Goal: Task Accomplishment & Management: Manage account settings

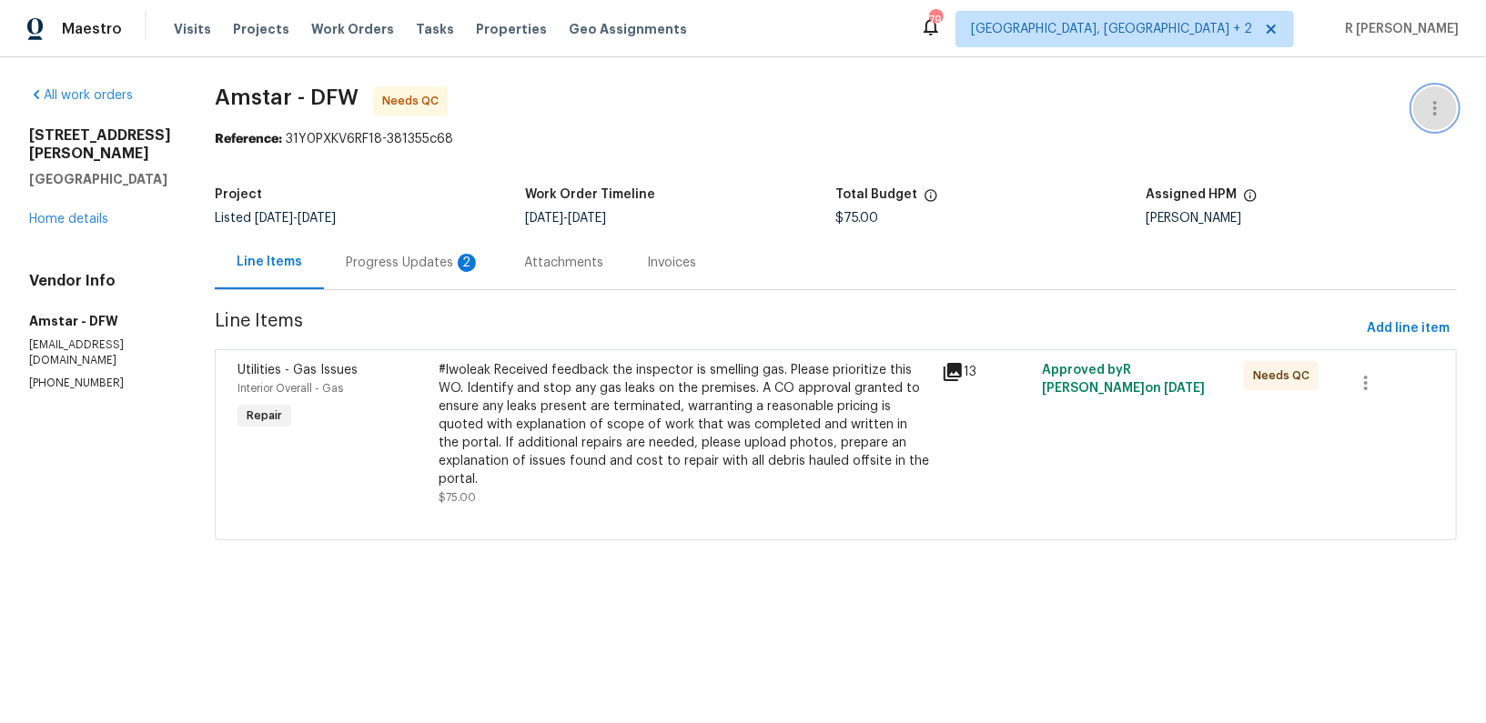
click at [1432, 105] on icon "button" at bounding box center [1435, 108] width 22 height 22
click at [1331, 119] on li "Edit" at bounding box center [1376, 108] width 197 height 30
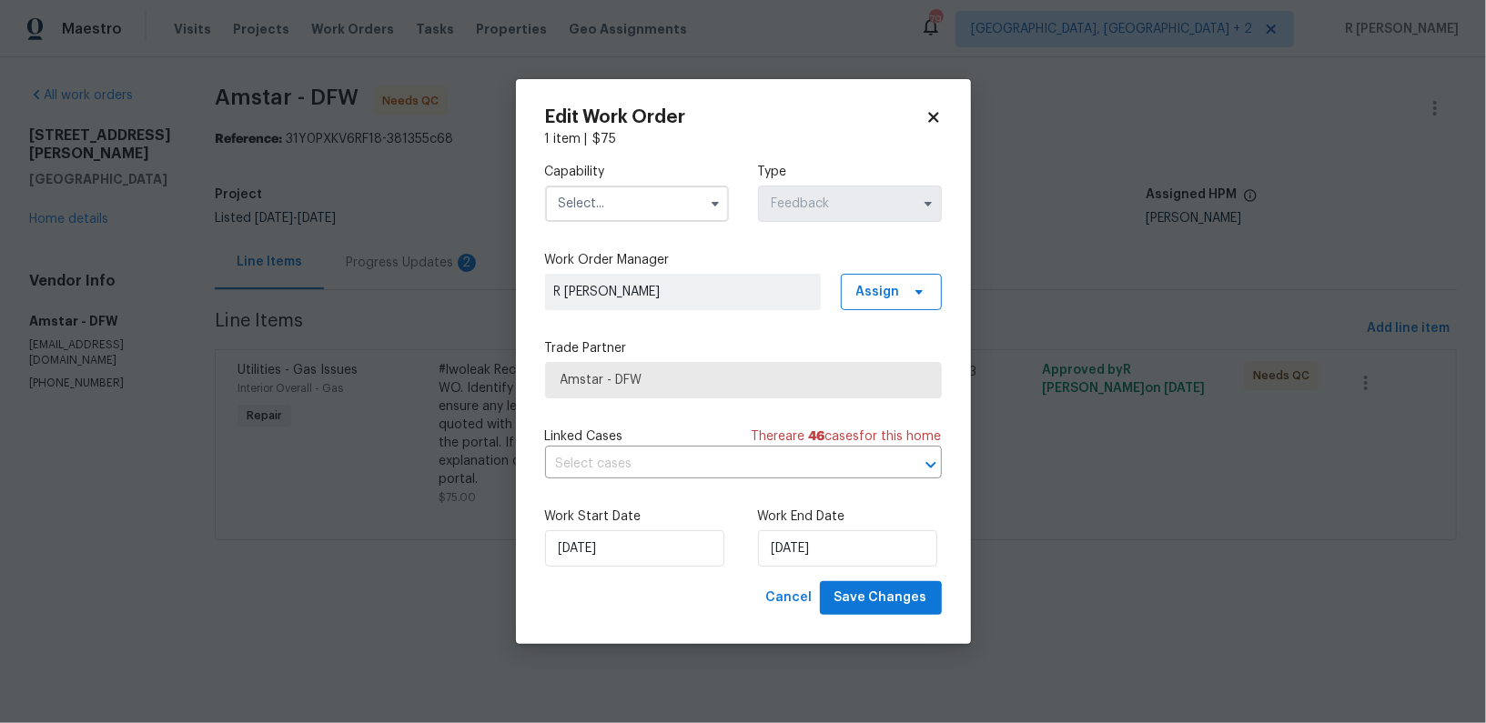
click at [652, 187] on input "text" at bounding box center [637, 204] width 184 height 36
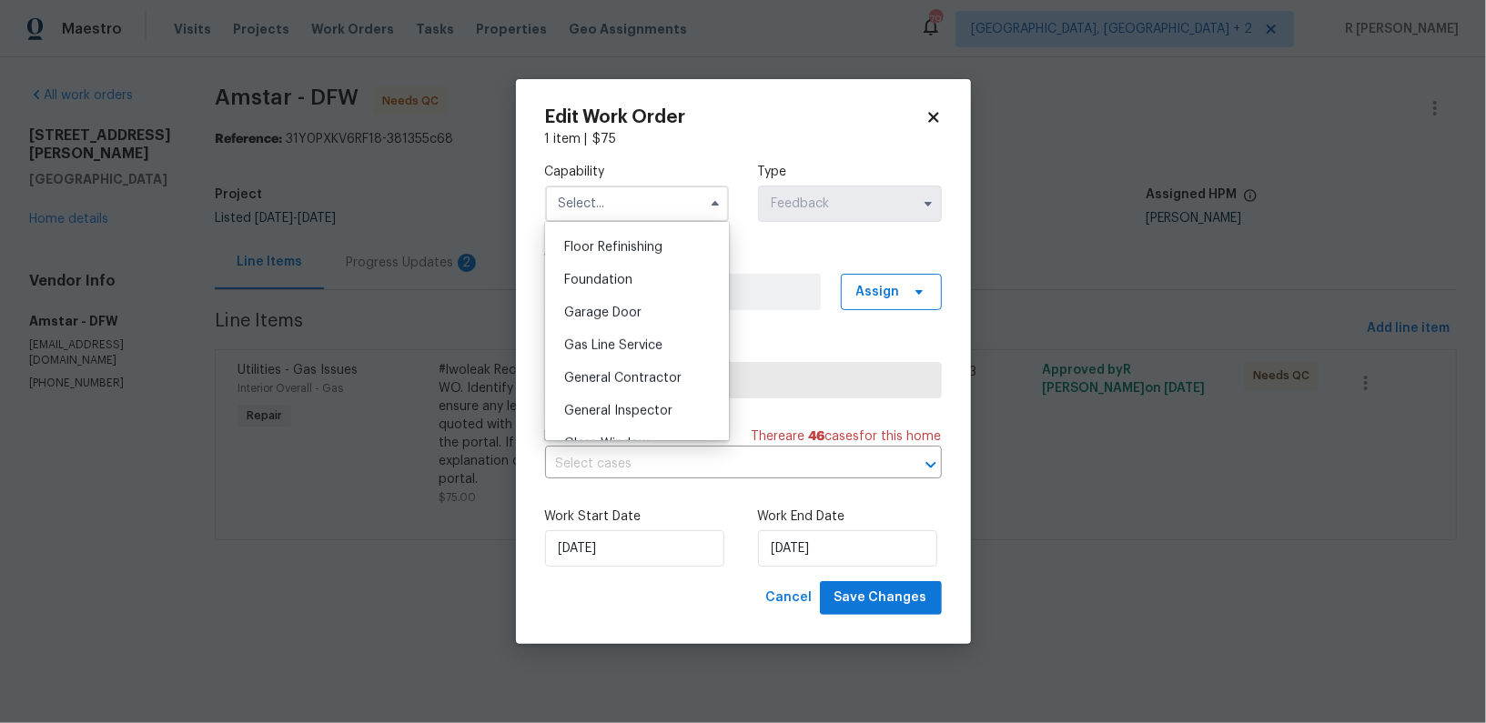
scroll to position [816, 0]
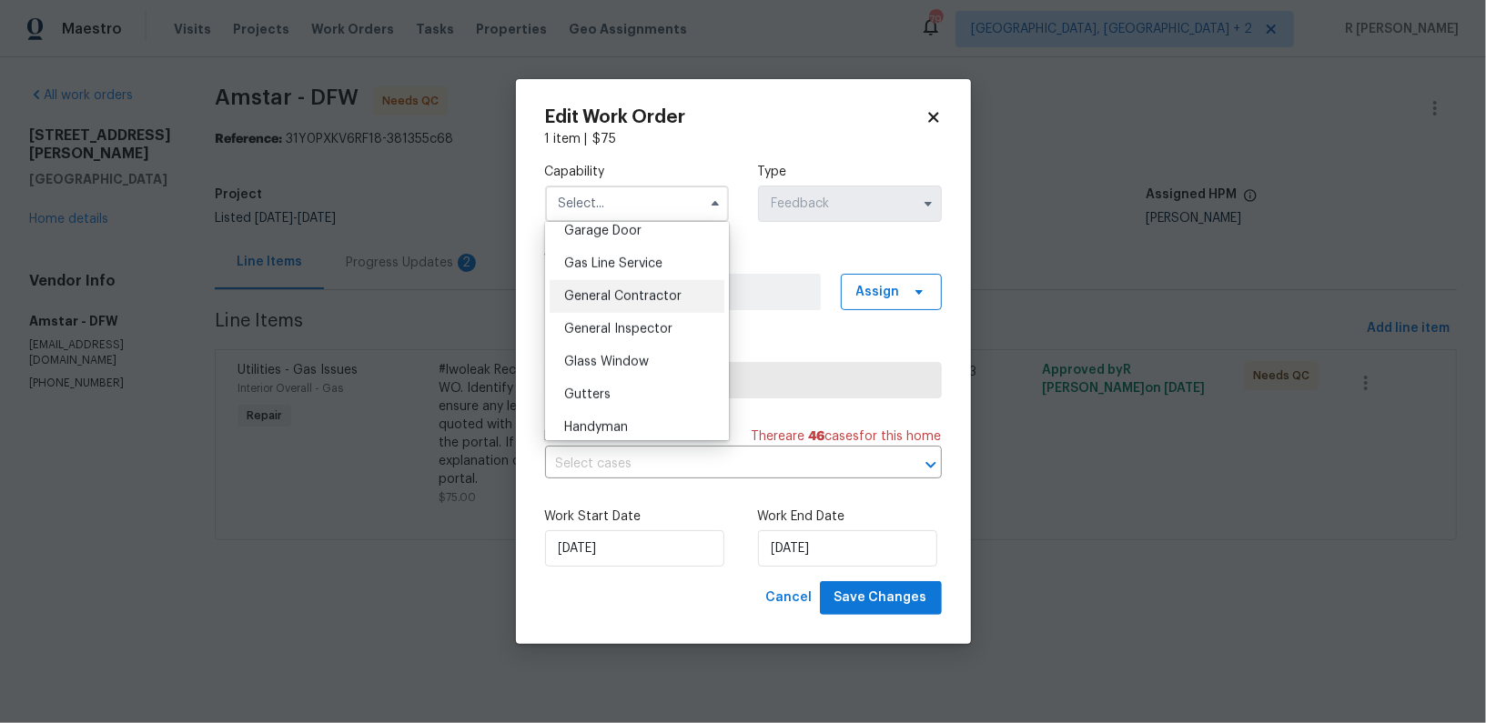
click at [638, 309] on div "General Contractor" at bounding box center [637, 296] width 175 height 33
type input "General Contractor"
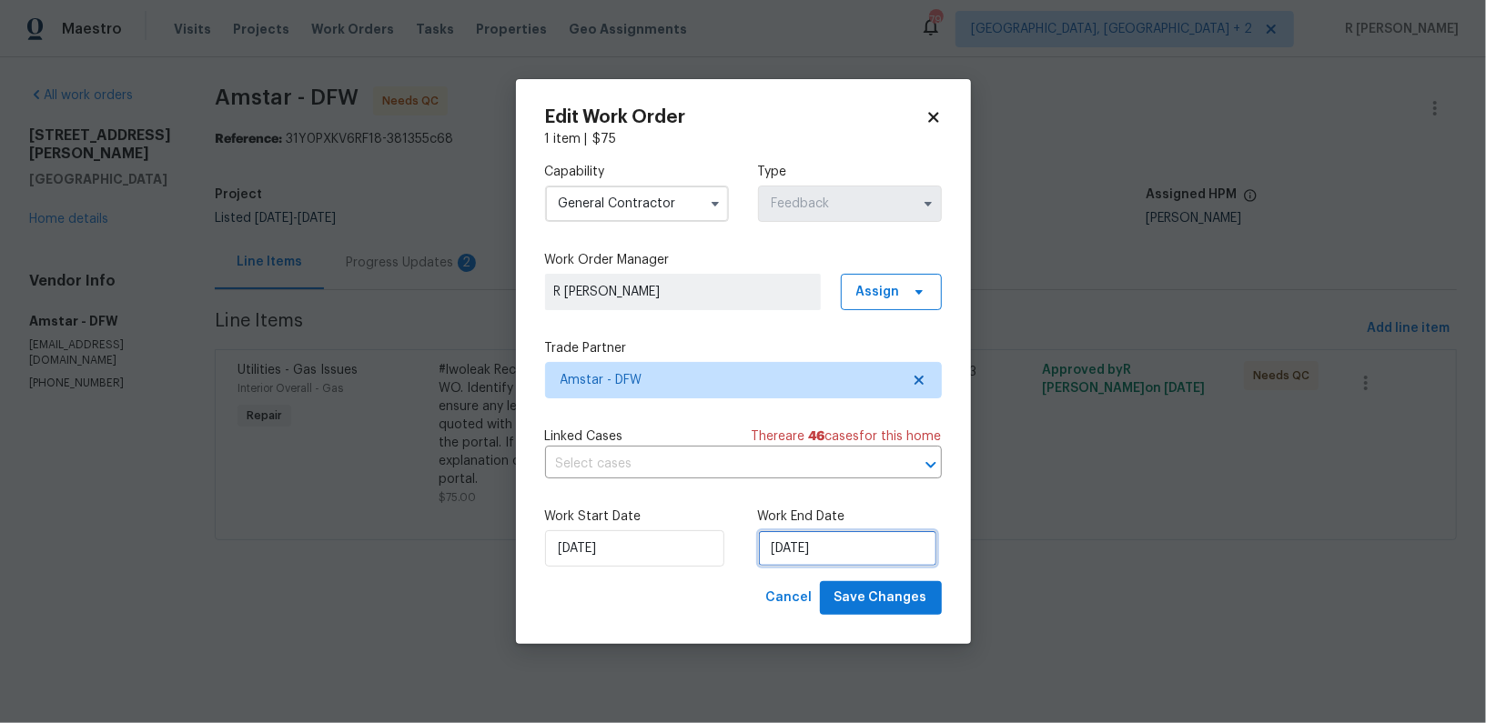
click at [790, 544] on input "26/09/2025" at bounding box center [847, 549] width 179 height 36
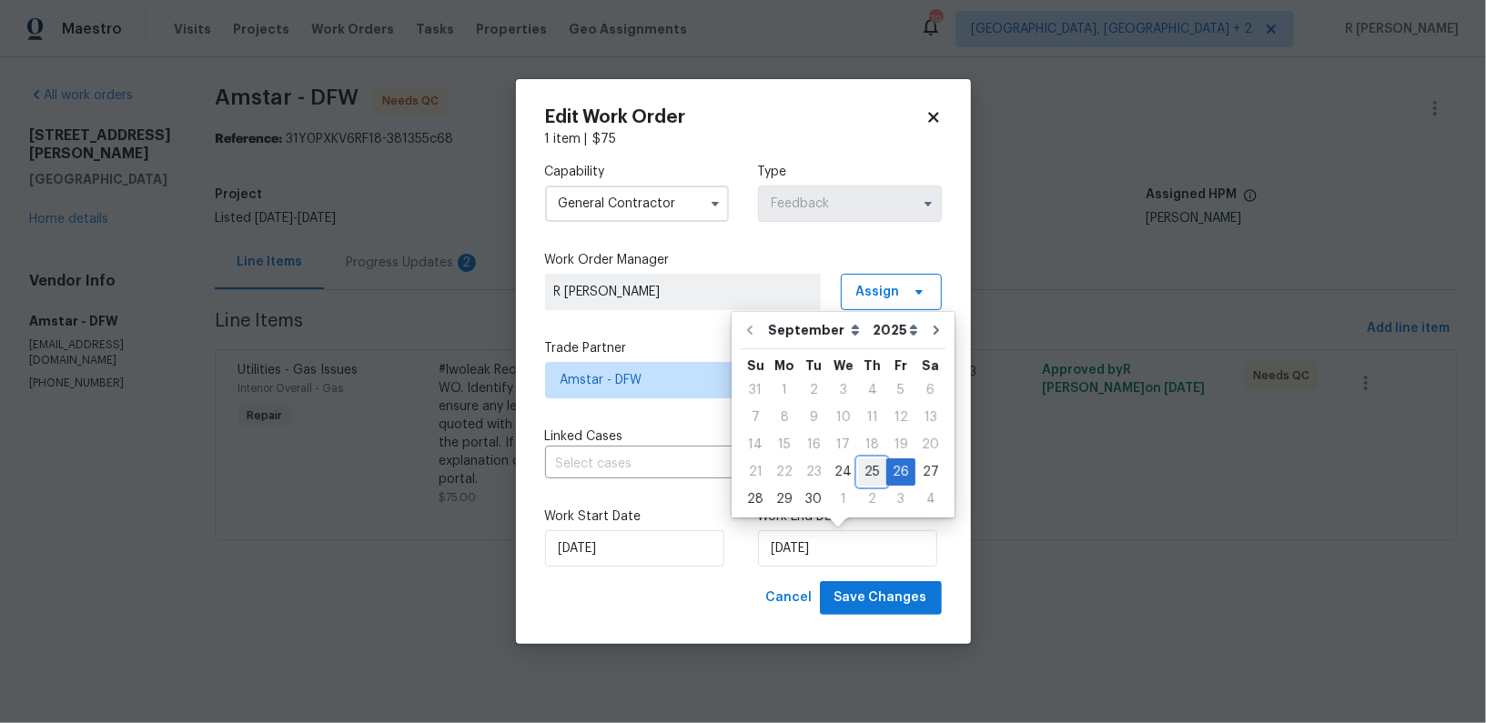
click at [875, 468] on div "25" at bounding box center [872, 472] width 28 height 25
type input "25/09/2025"
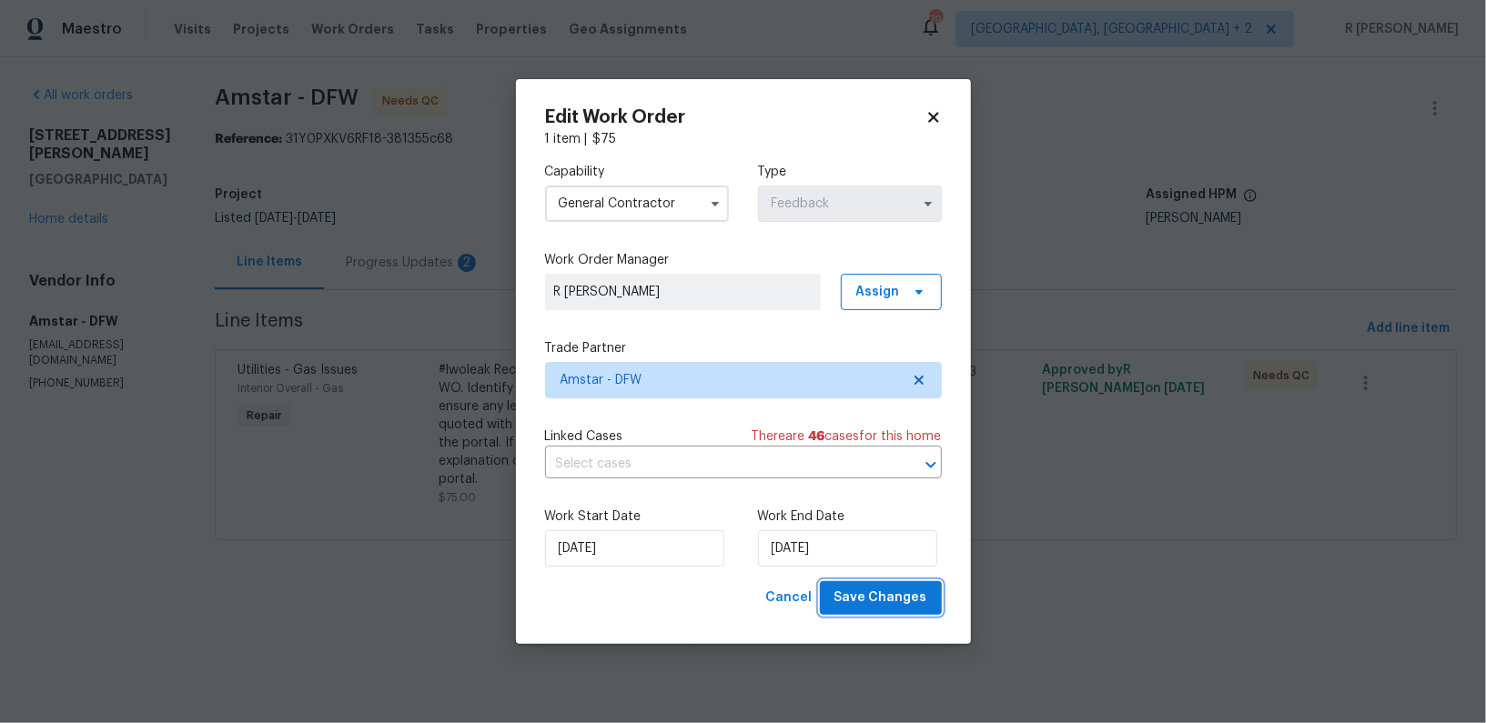
click at [864, 592] on span "Save Changes" at bounding box center [880, 598] width 93 height 23
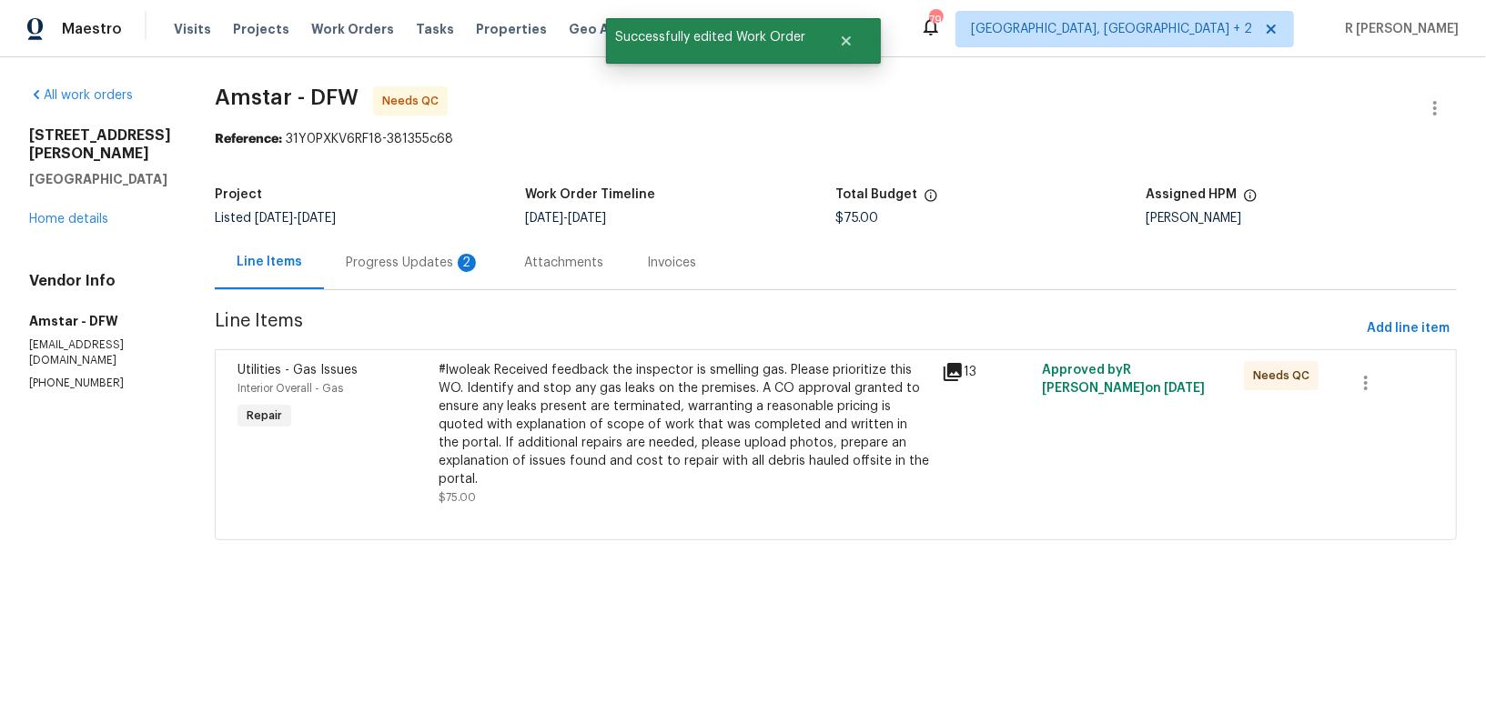
click at [414, 277] on div "Progress Updates 2" at bounding box center [413, 263] width 178 height 54
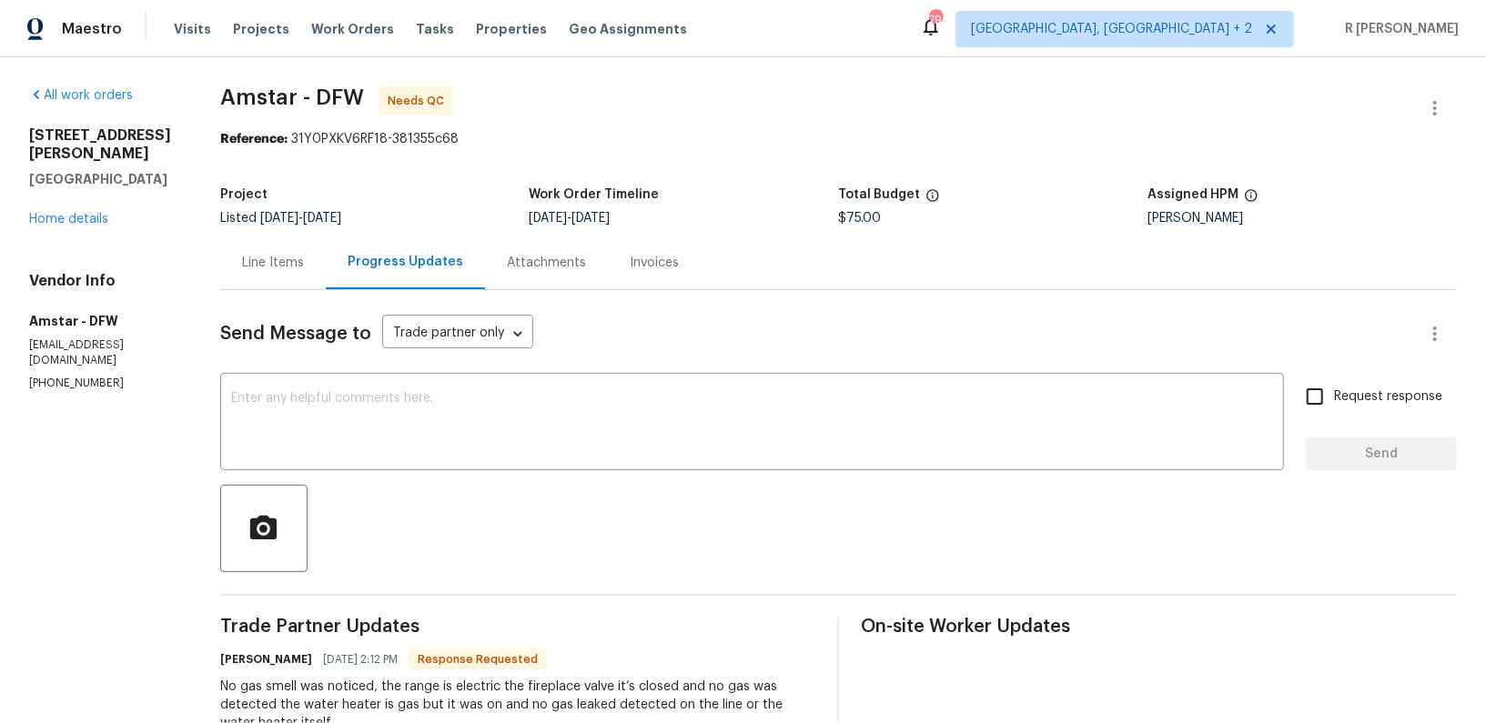
click at [279, 257] on div "Line Items" at bounding box center [273, 263] width 62 height 18
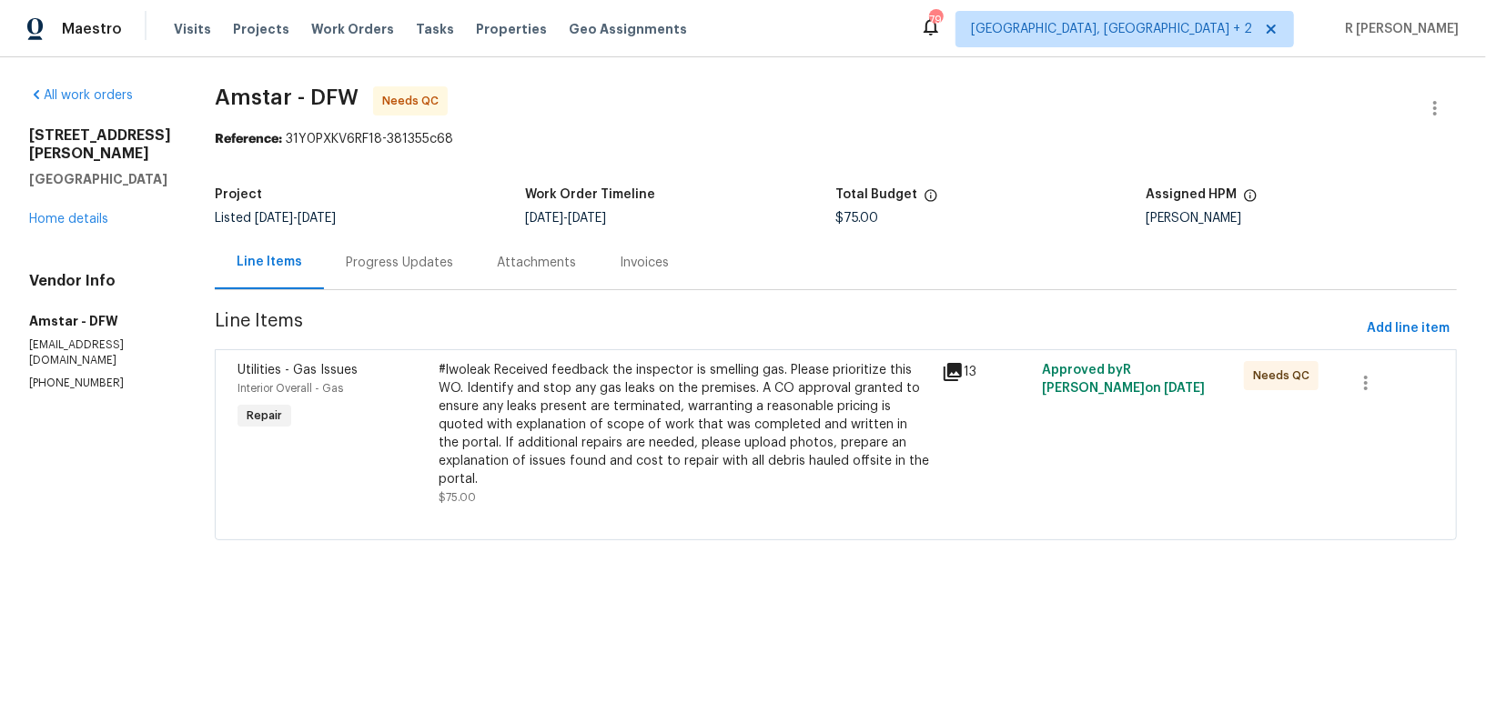
click at [601, 415] on div "#lwoleak Received feedback the inspector is smelling gas. Please prioritize thi…" at bounding box center [685, 424] width 492 height 127
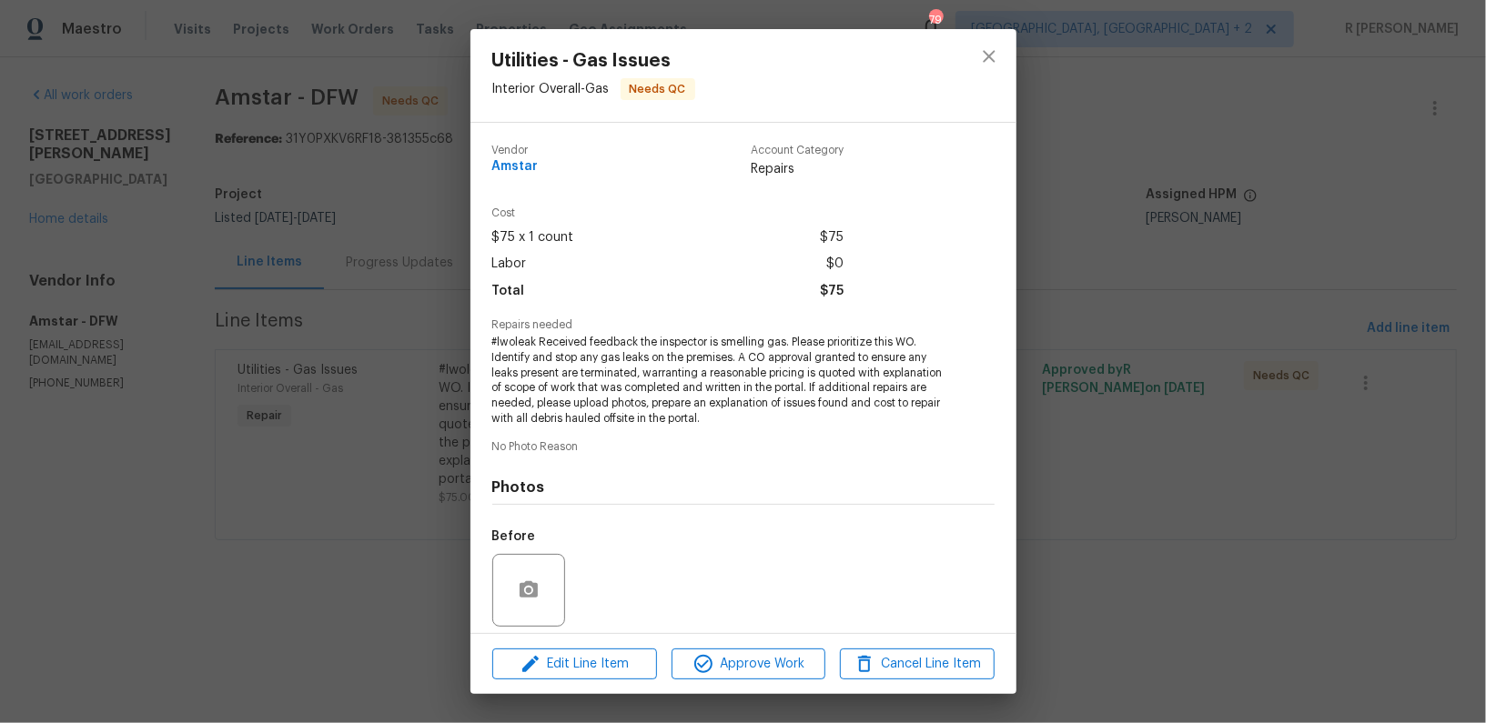
scroll to position [129, 0]
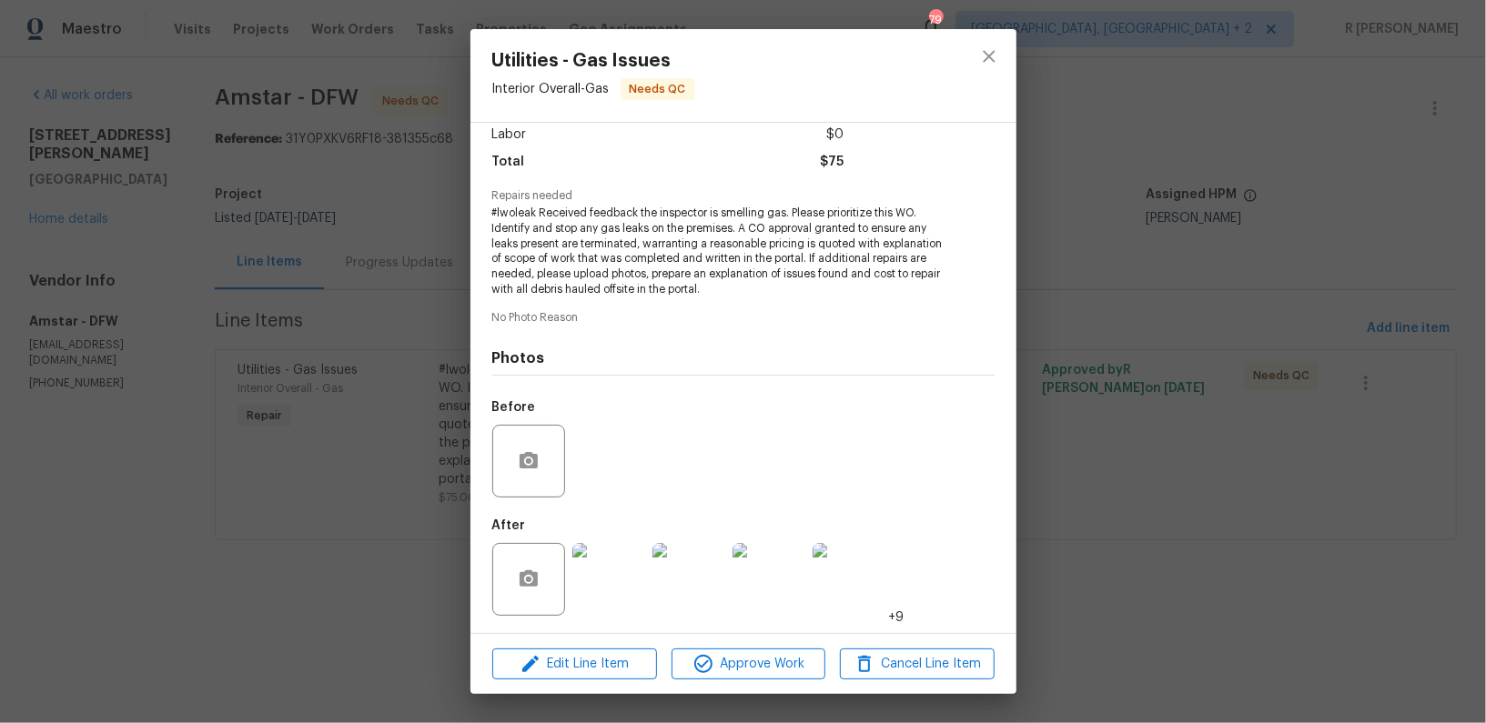
click at [606, 580] on img at bounding box center [608, 579] width 73 height 73
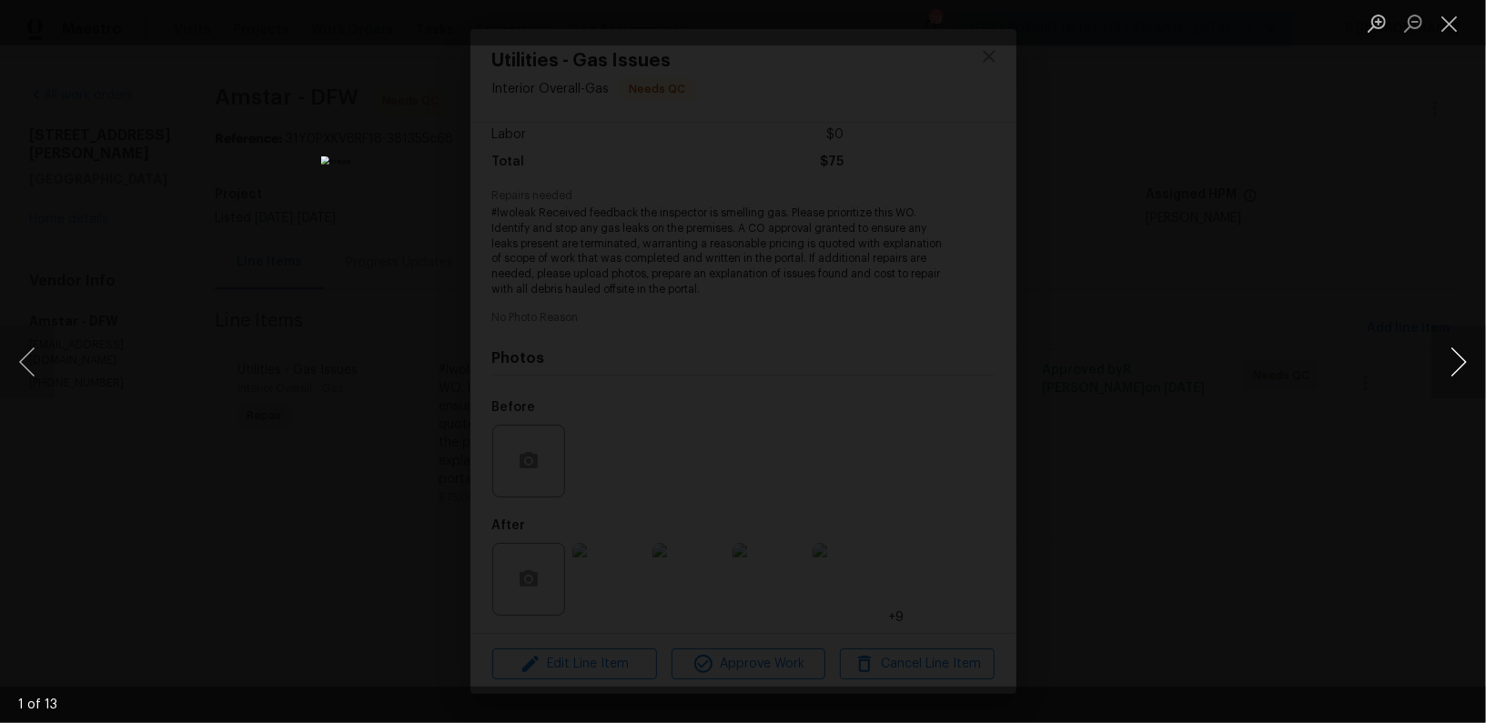
click at [1456, 356] on button "Next image" at bounding box center [1458, 362] width 55 height 73
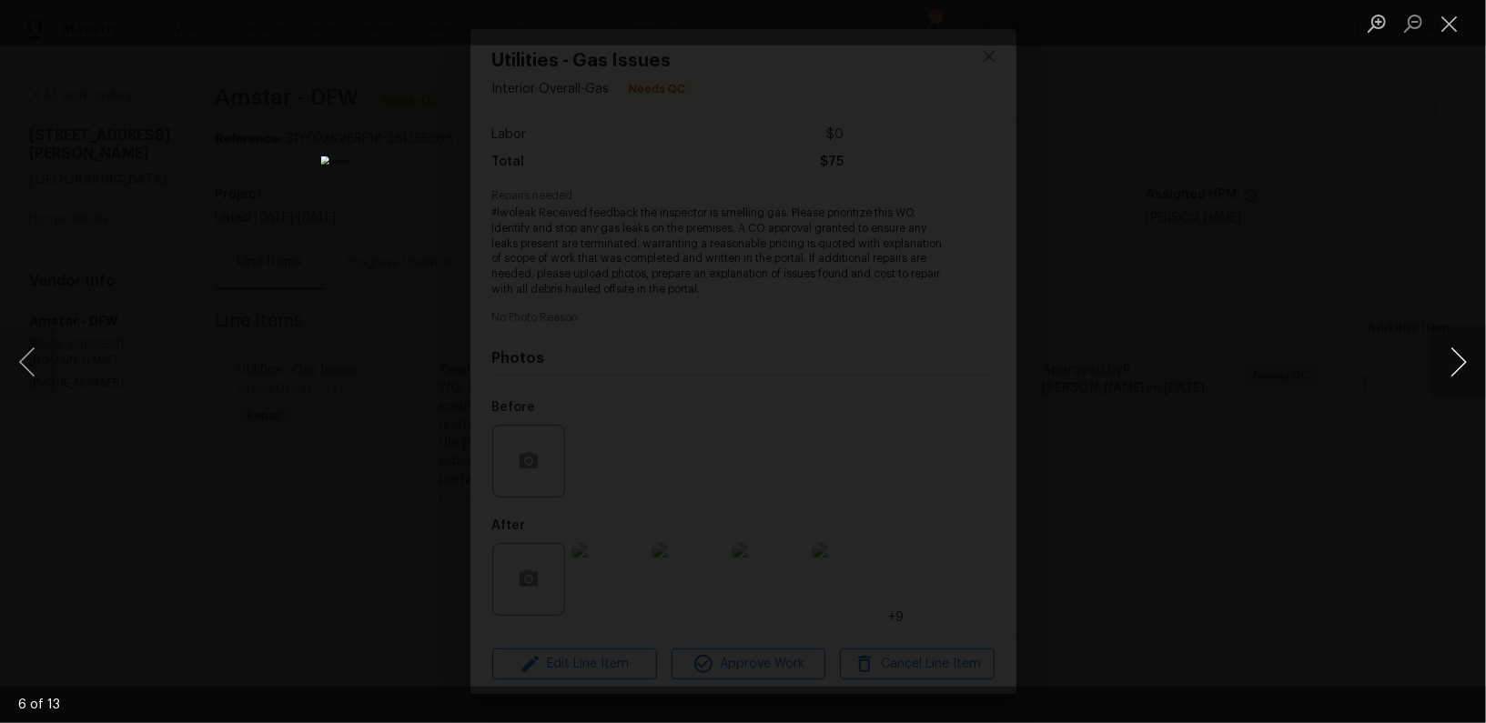
click at [1456, 356] on button "Next image" at bounding box center [1458, 362] width 55 height 73
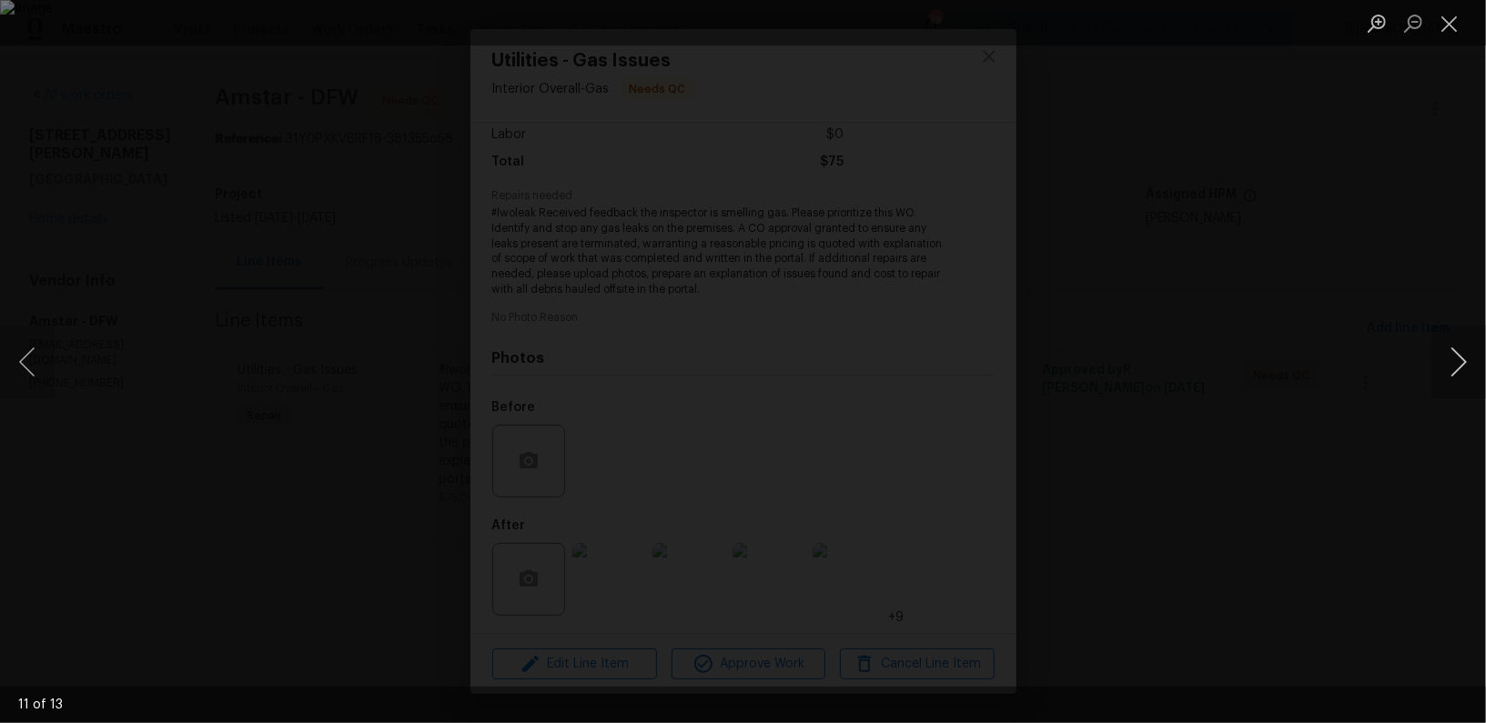
click at [1456, 356] on button "Next image" at bounding box center [1458, 362] width 55 height 73
click at [1448, 33] on button "Close lightbox" at bounding box center [1449, 23] width 36 height 32
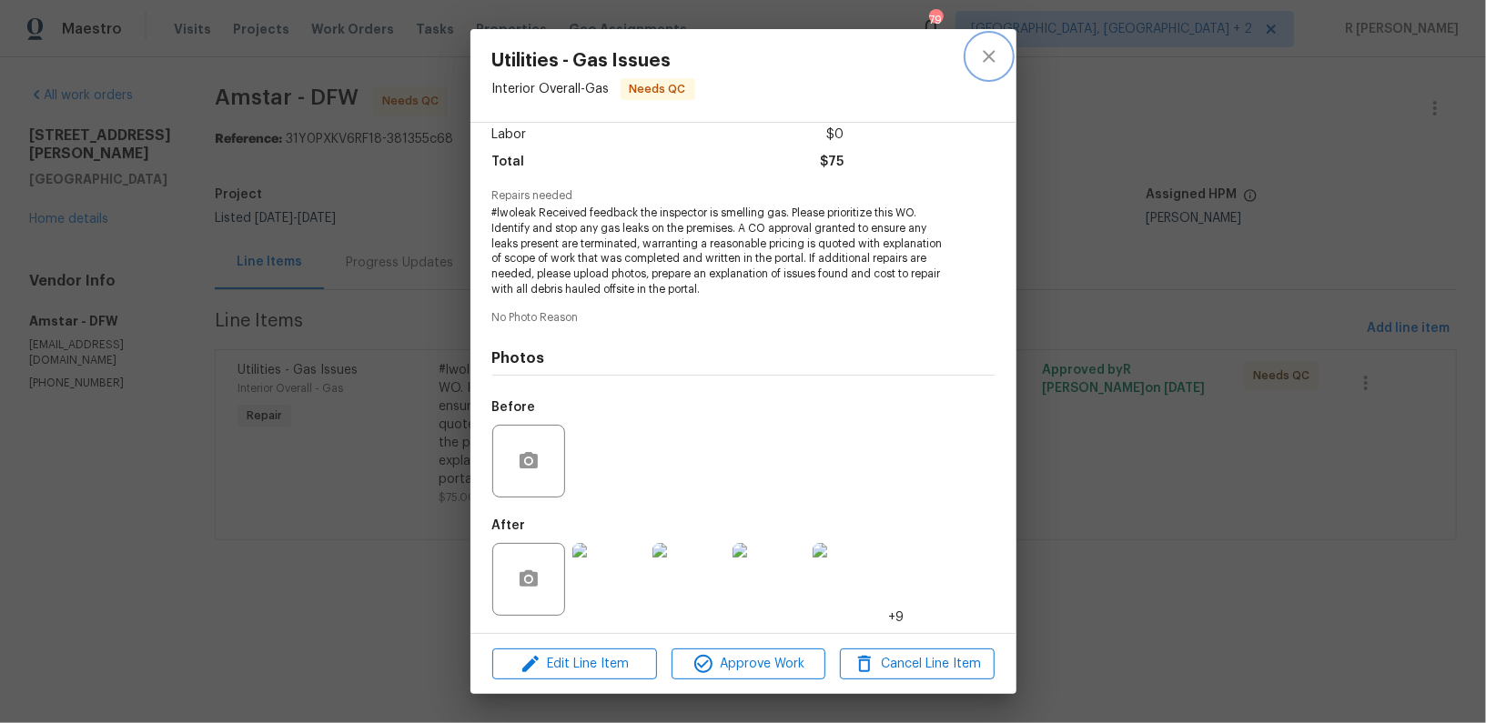
click at [973, 62] on button "close" at bounding box center [989, 57] width 44 height 44
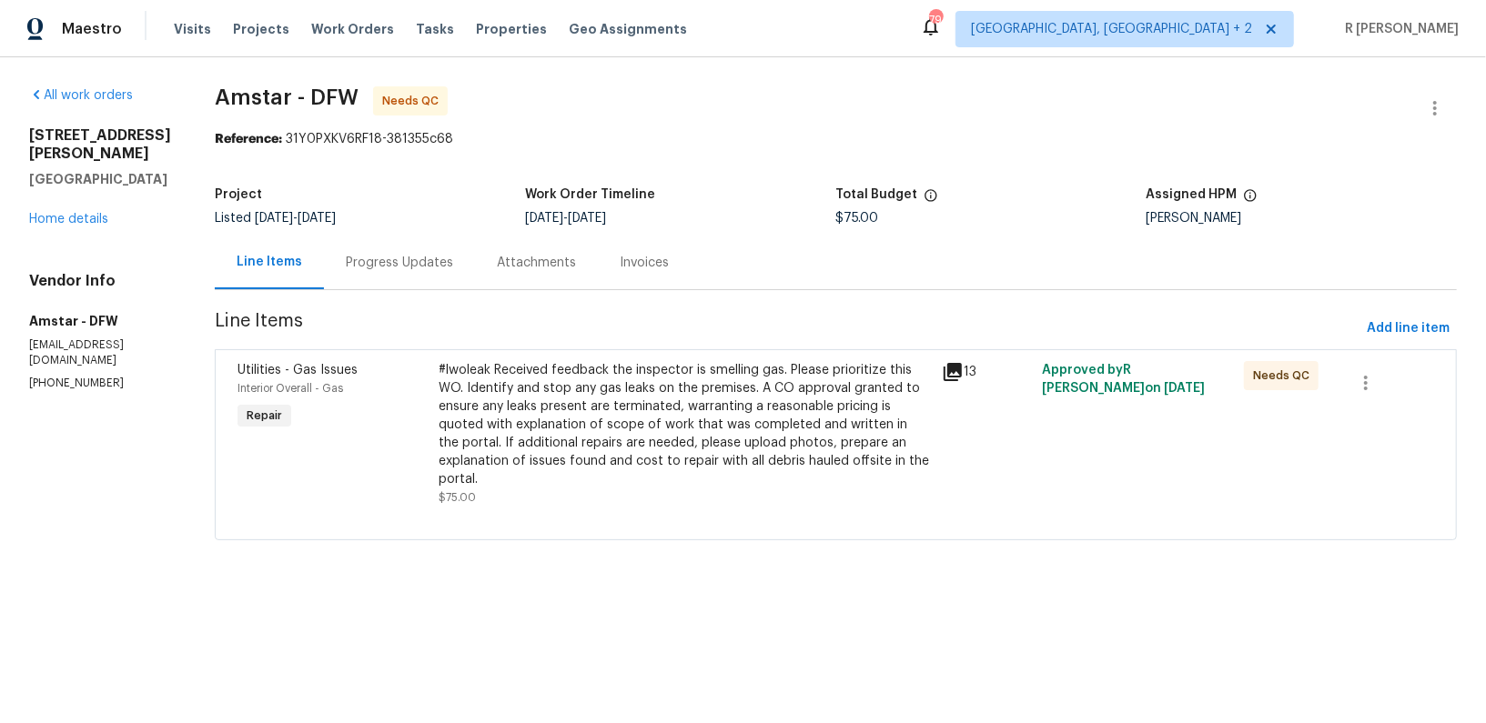
click at [565, 396] on div "#lwoleak Received feedback the inspector is smelling gas. Please prioritize thi…" at bounding box center [685, 424] width 492 height 127
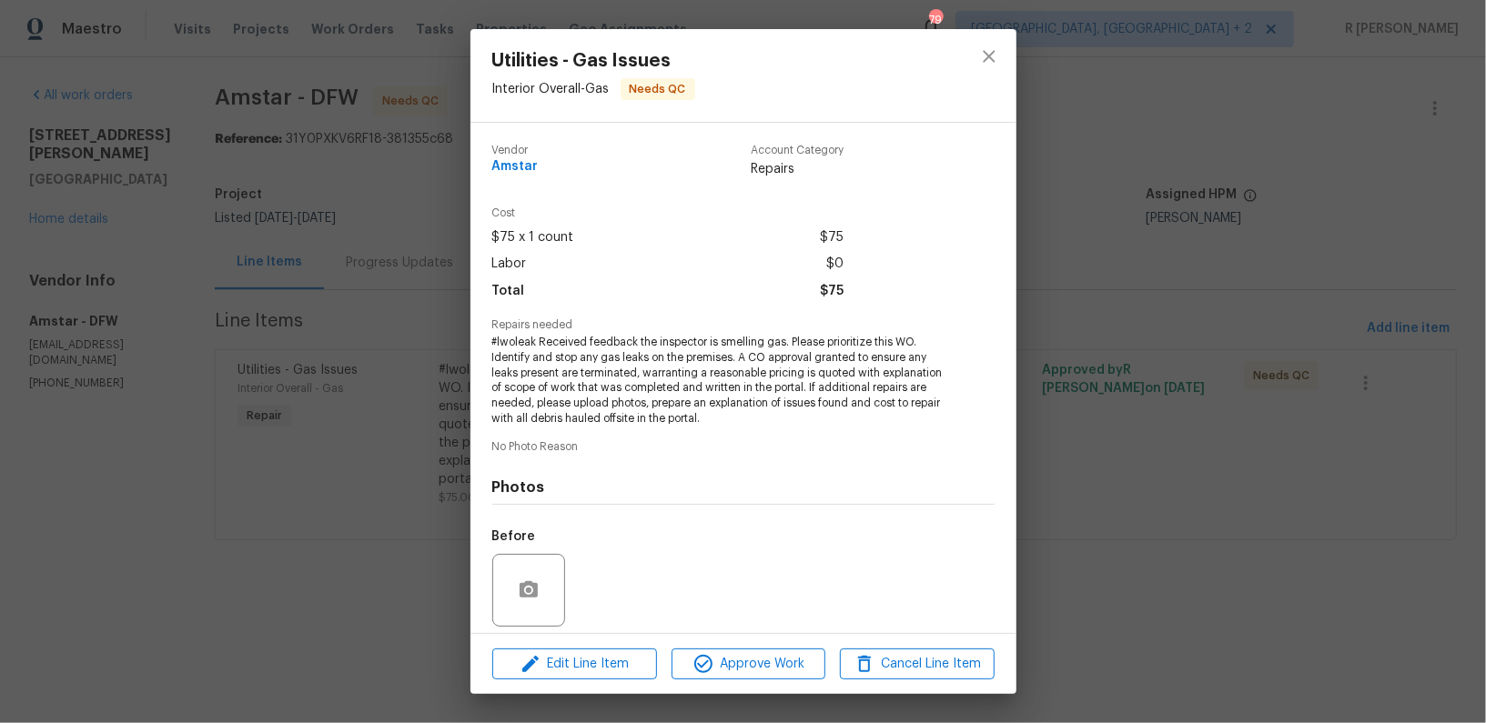
scroll to position [129, 0]
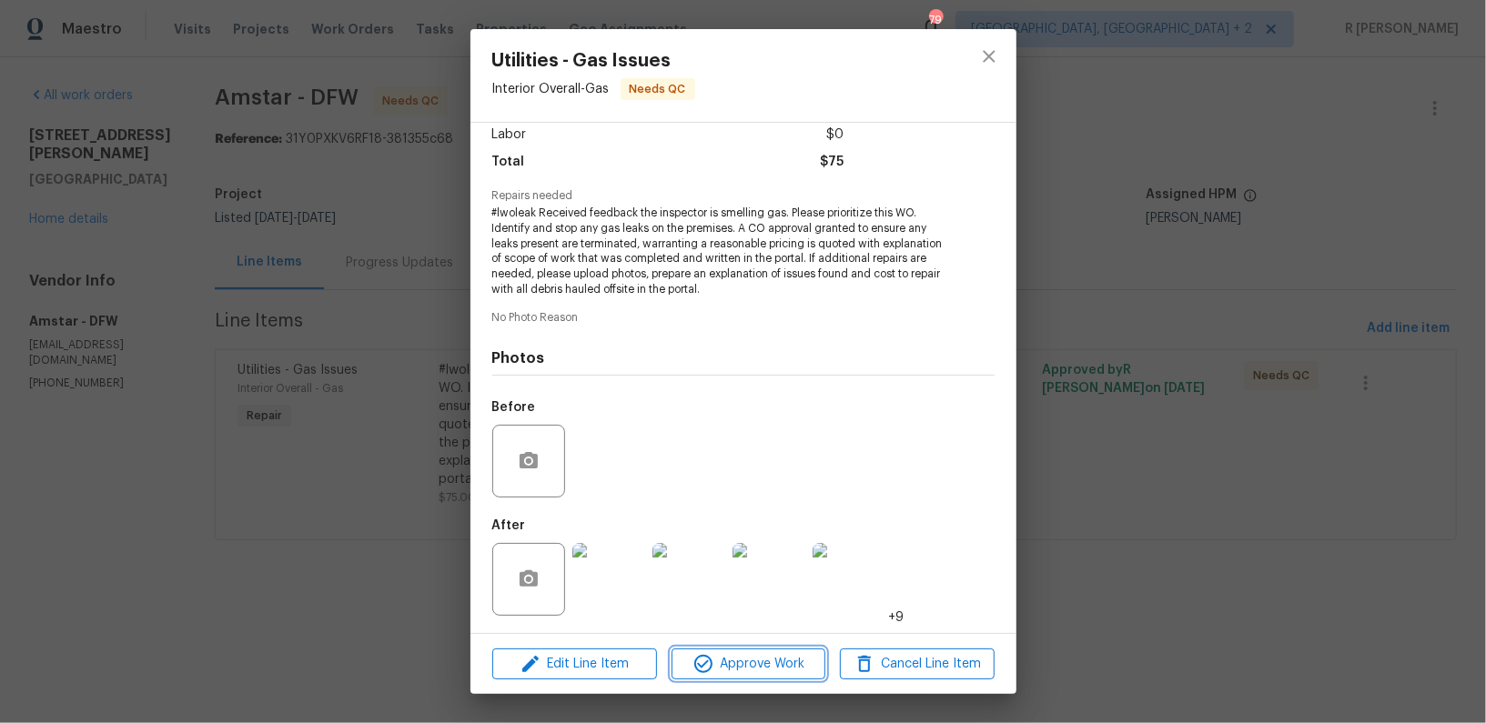
click at [747, 679] on button "Approve Work" at bounding box center [749, 665] width 154 height 32
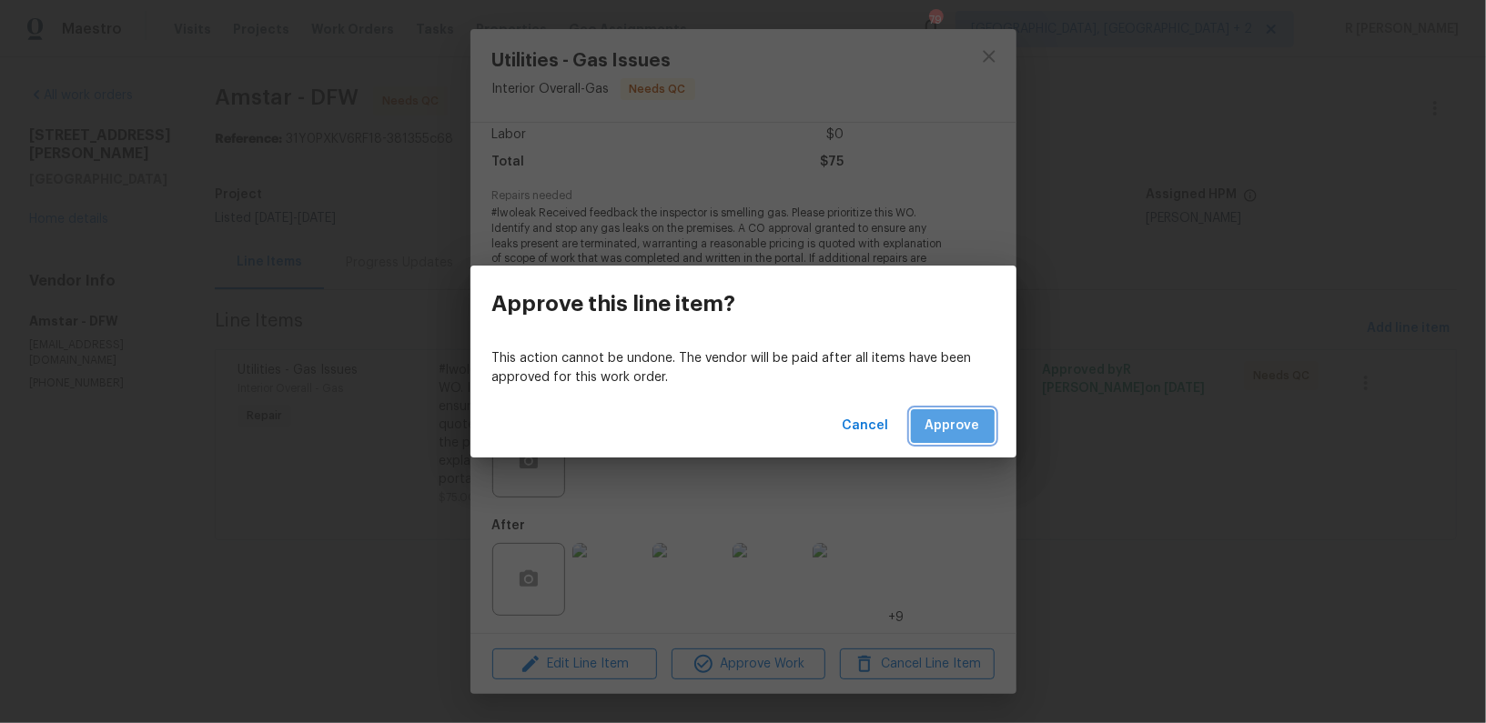
click at [953, 431] on span "Approve" at bounding box center [952, 426] width 55 height 23
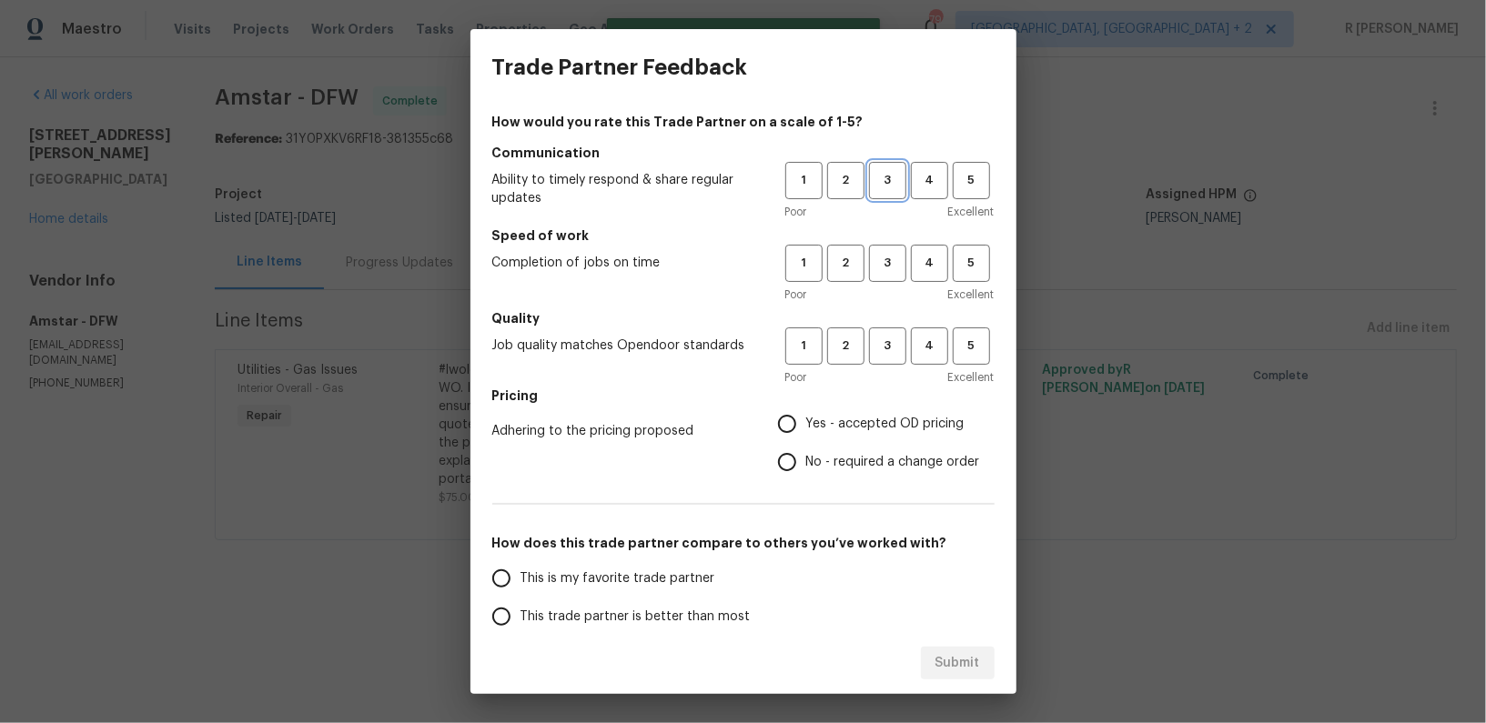
click at [879, 165] on button "3" at bounding box center [887, 180] width 37 height 37
click at [880, 249] on button "3" at bounding box center [887, 263] width 37 height 37
click at [880, 349] on span "3" at bounding box center [888, 346] width 34 height 21
click at [852, 438] on label "Yes - accepted OD pricing" at bounding box center [874, 424] width 212 height 38
click at [806, 438] on input "Yes - accepted OD pricing" at bounding box center [787, 424] width 38 height 38
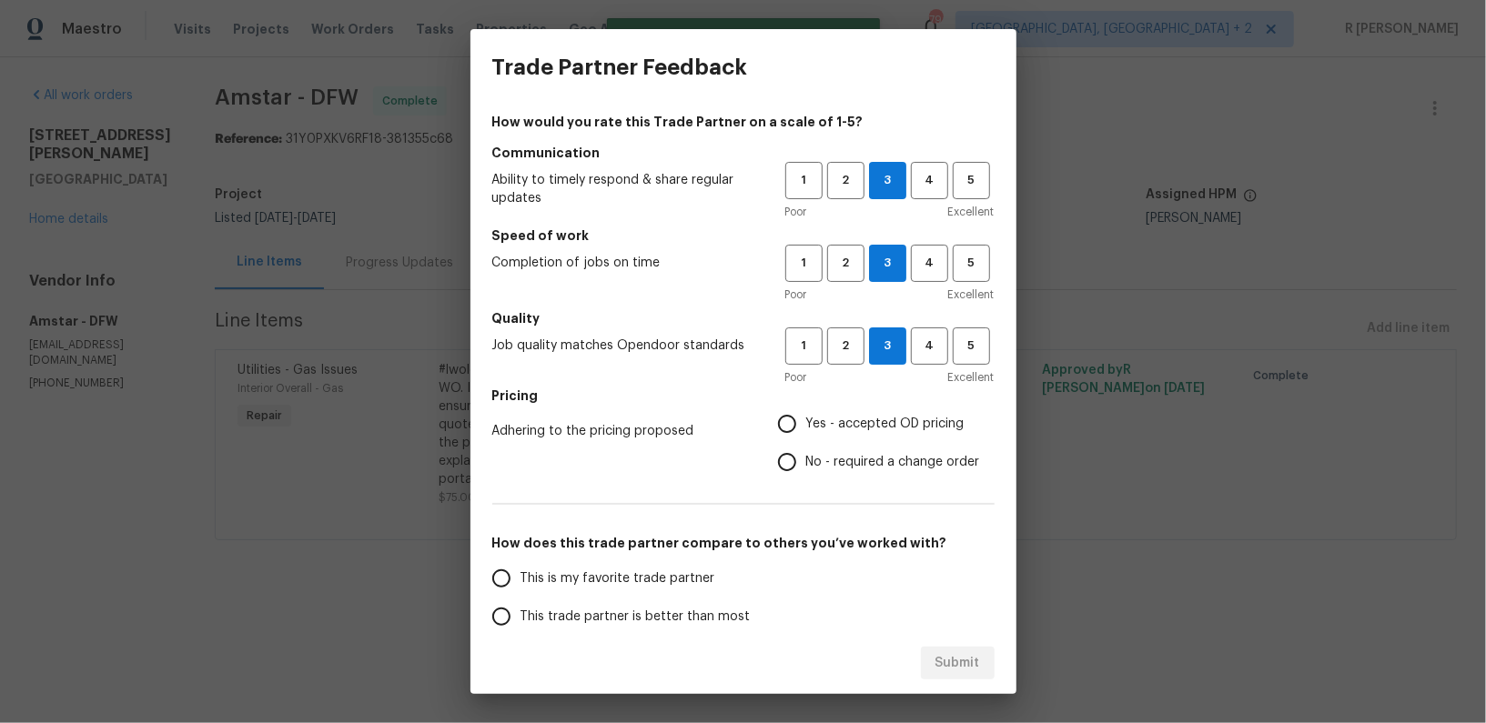
radio input "true"
click at [666, 598] on label "This trade partner is better than most" at bounding box center [626, 617] width 288 height 38
click at [521, 598] on input "This trade partner is better than most" at bounding box center [501, 617] width 38 height 38
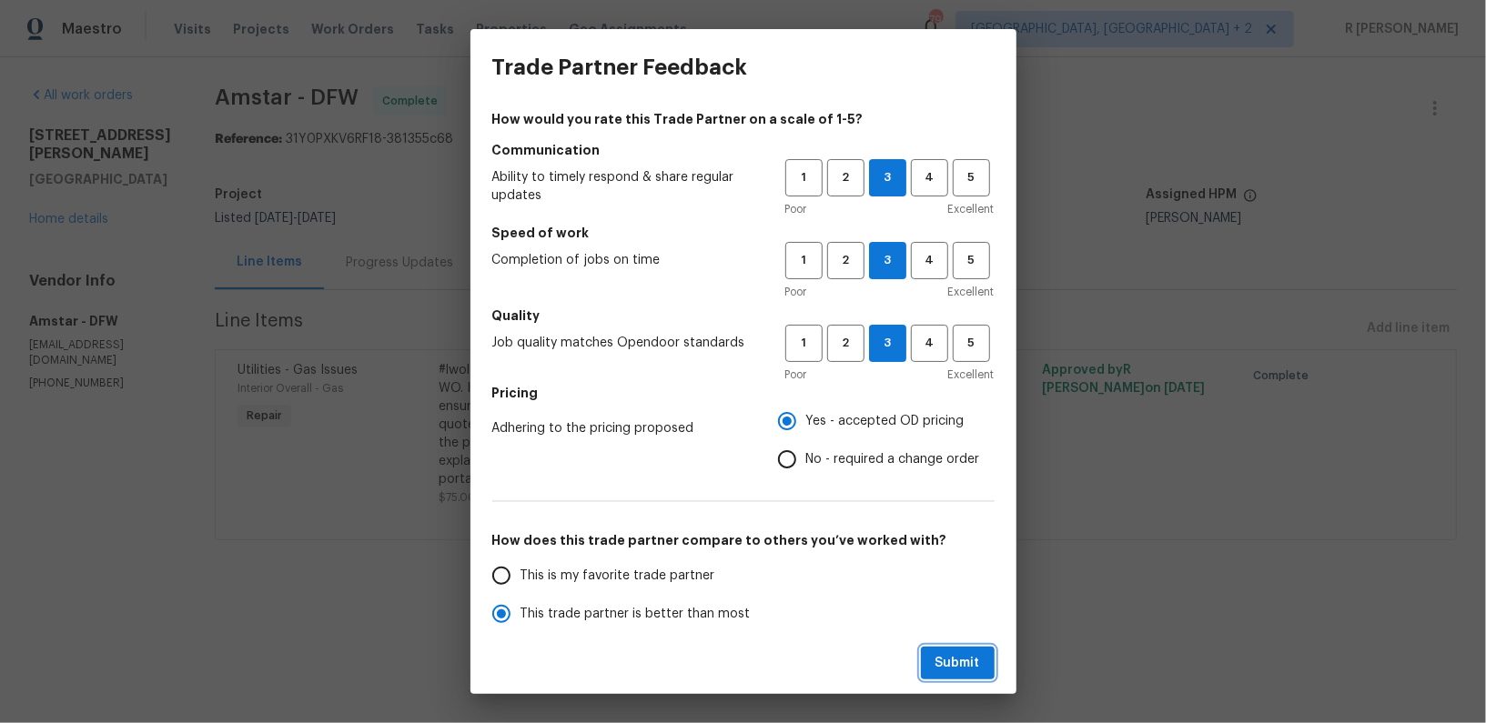
click at [945, 672] on span "Submit" at bounding box center [957, 663] width 45 height 23
radio input "true"
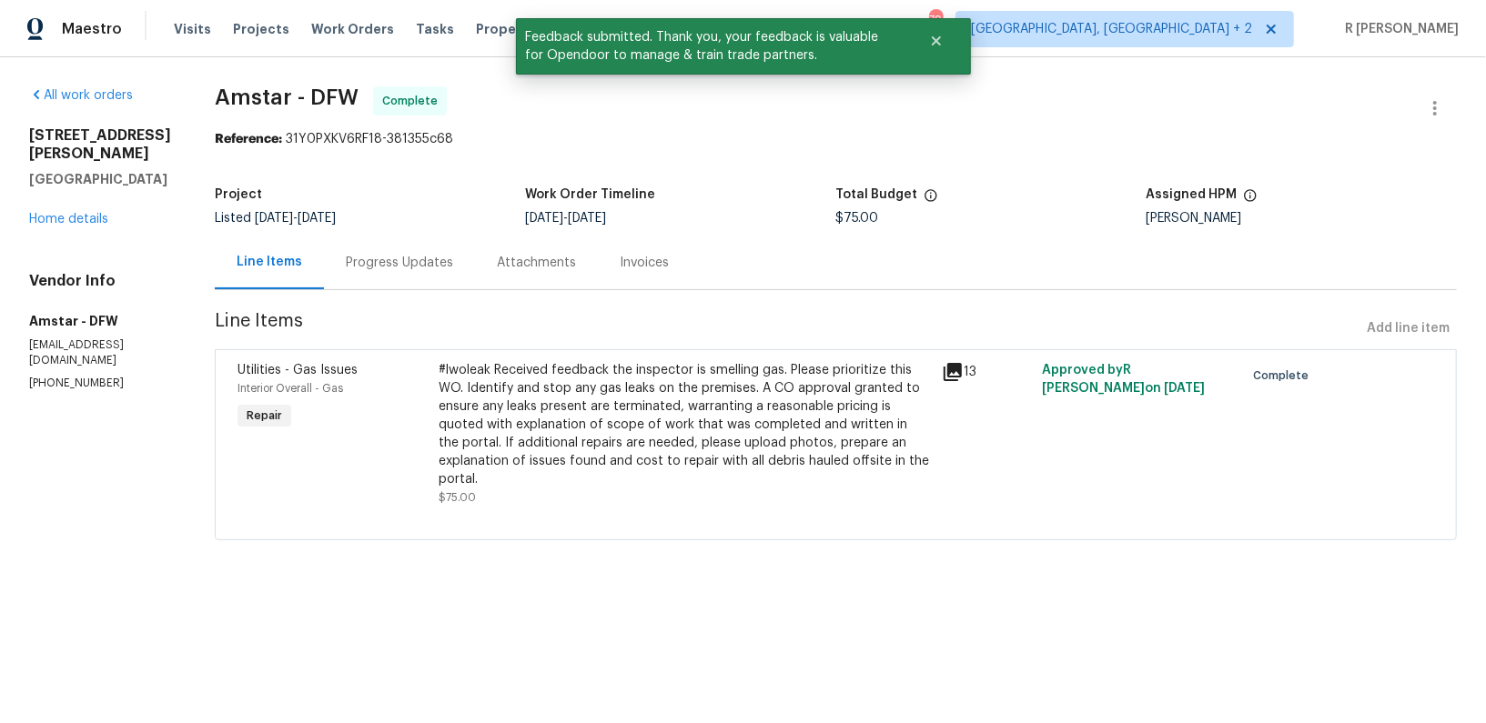
click at [367, 262] on div "Progress Updates" at bounding box center [399, 263] width 107 height 18
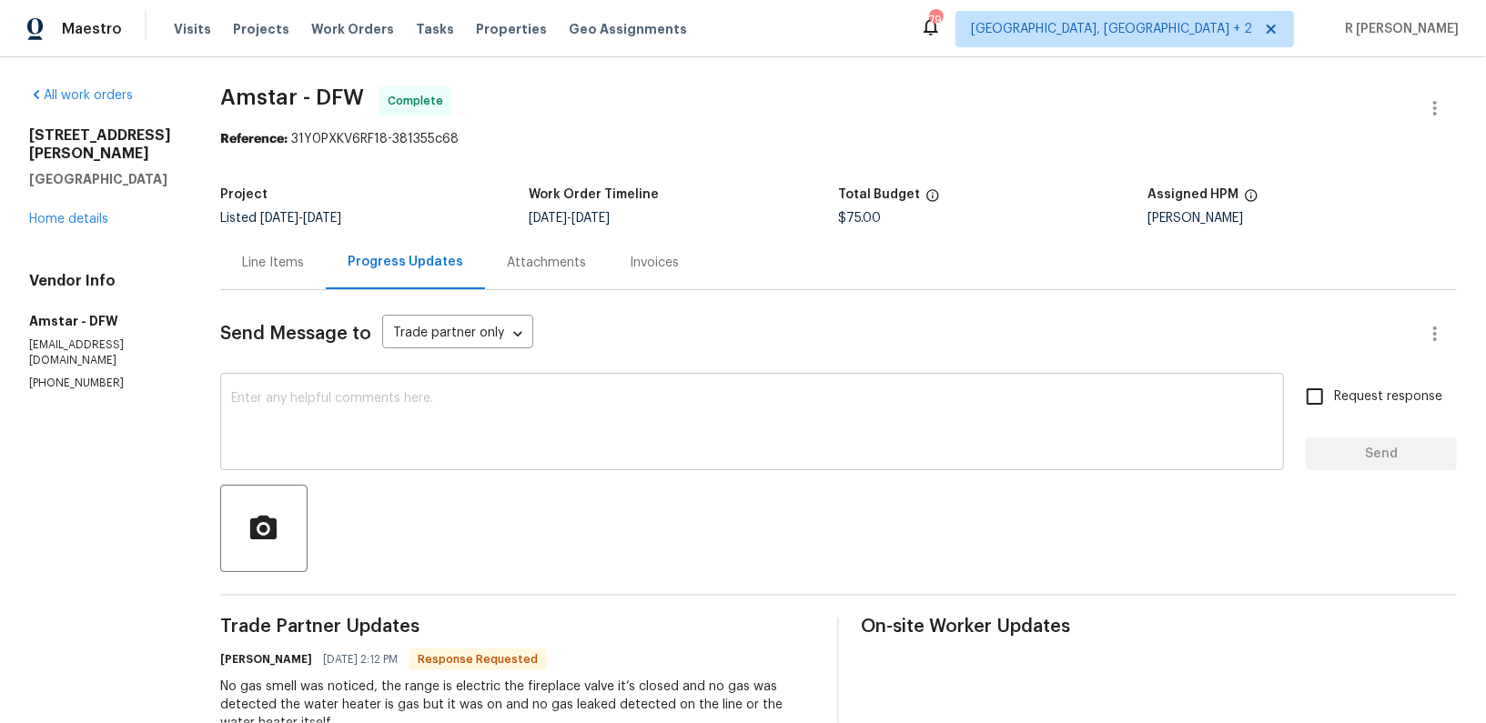
click at [396, 443] on textarea at bounding box center [752, 424] width 1042 height 64
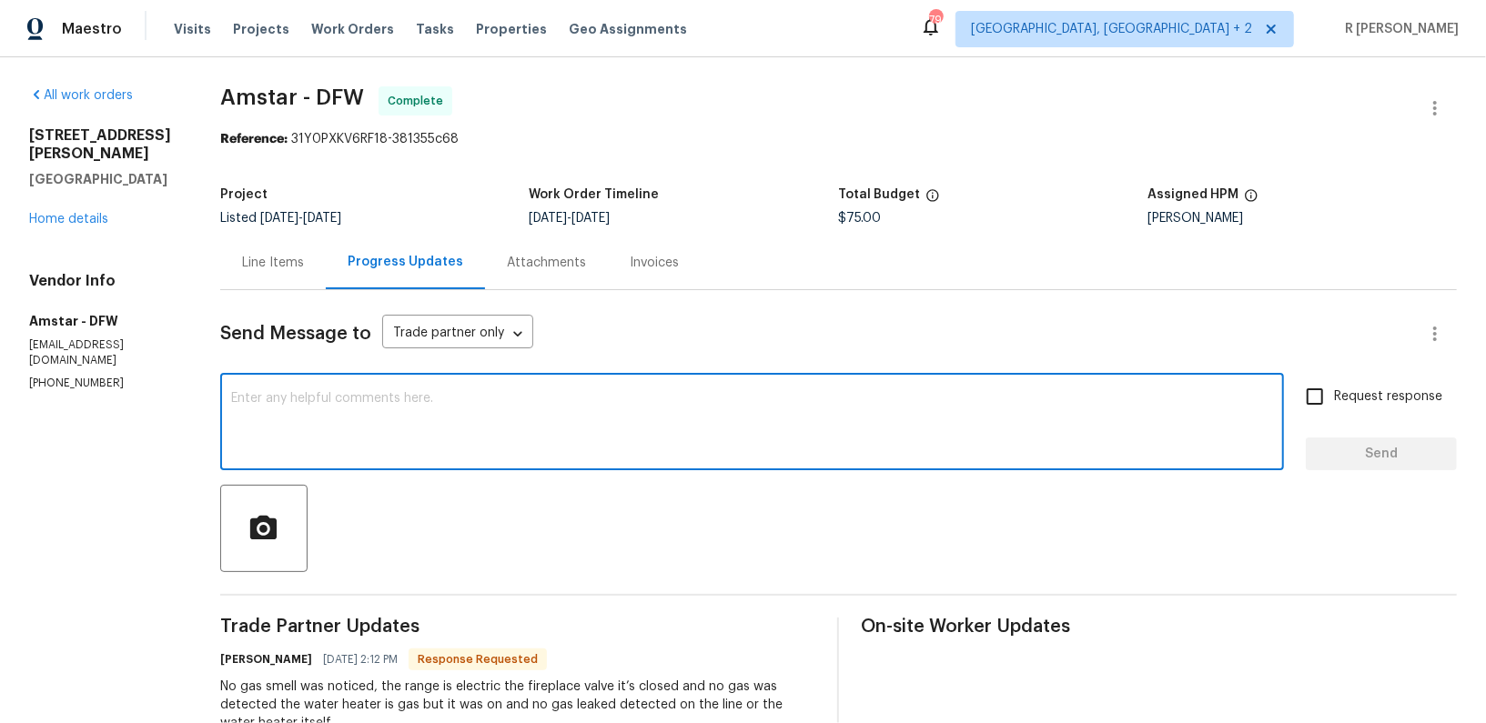
paste textarea "Hi Team, the work order has been approved. Kindly upload the detailed invoice. …"
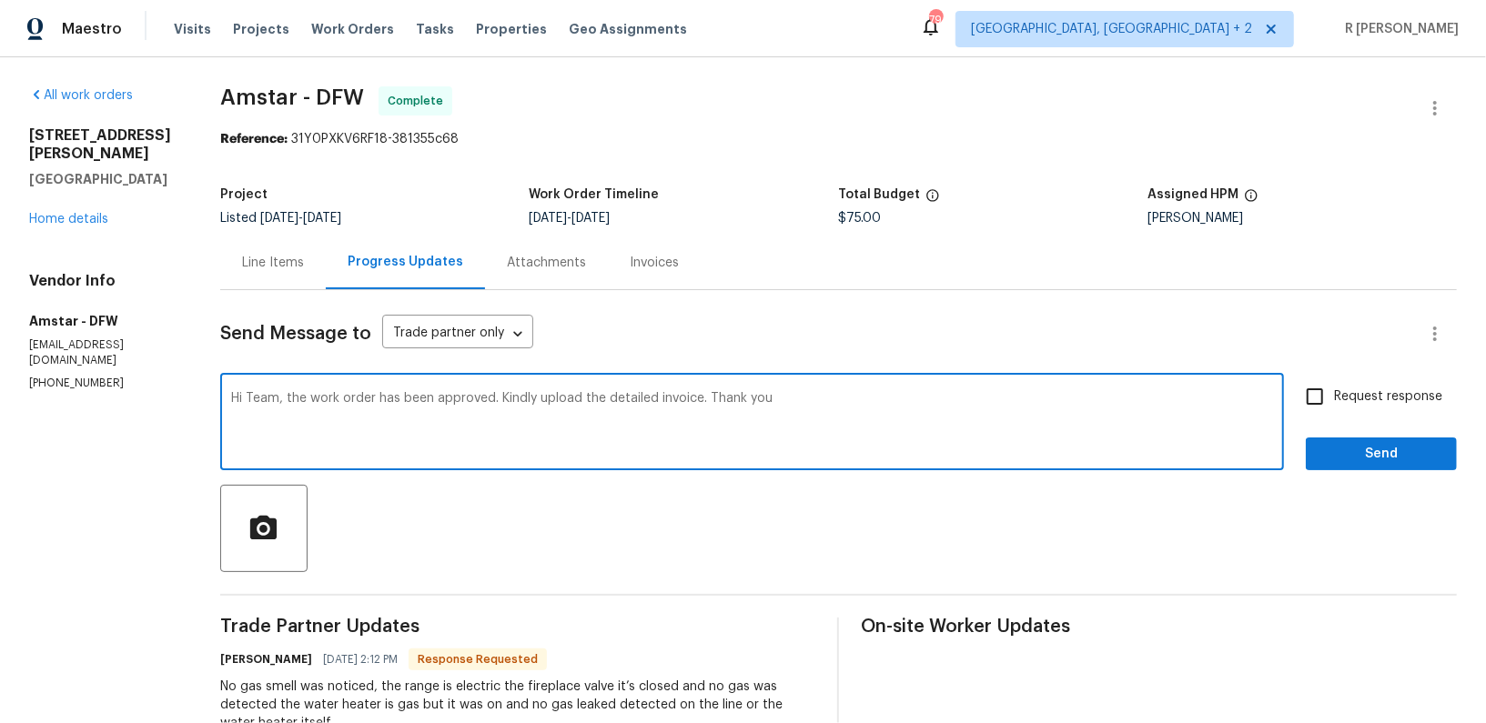
type textarea "Hi Team, the work order has been approved. Kindly upload the detailed invoice. …"
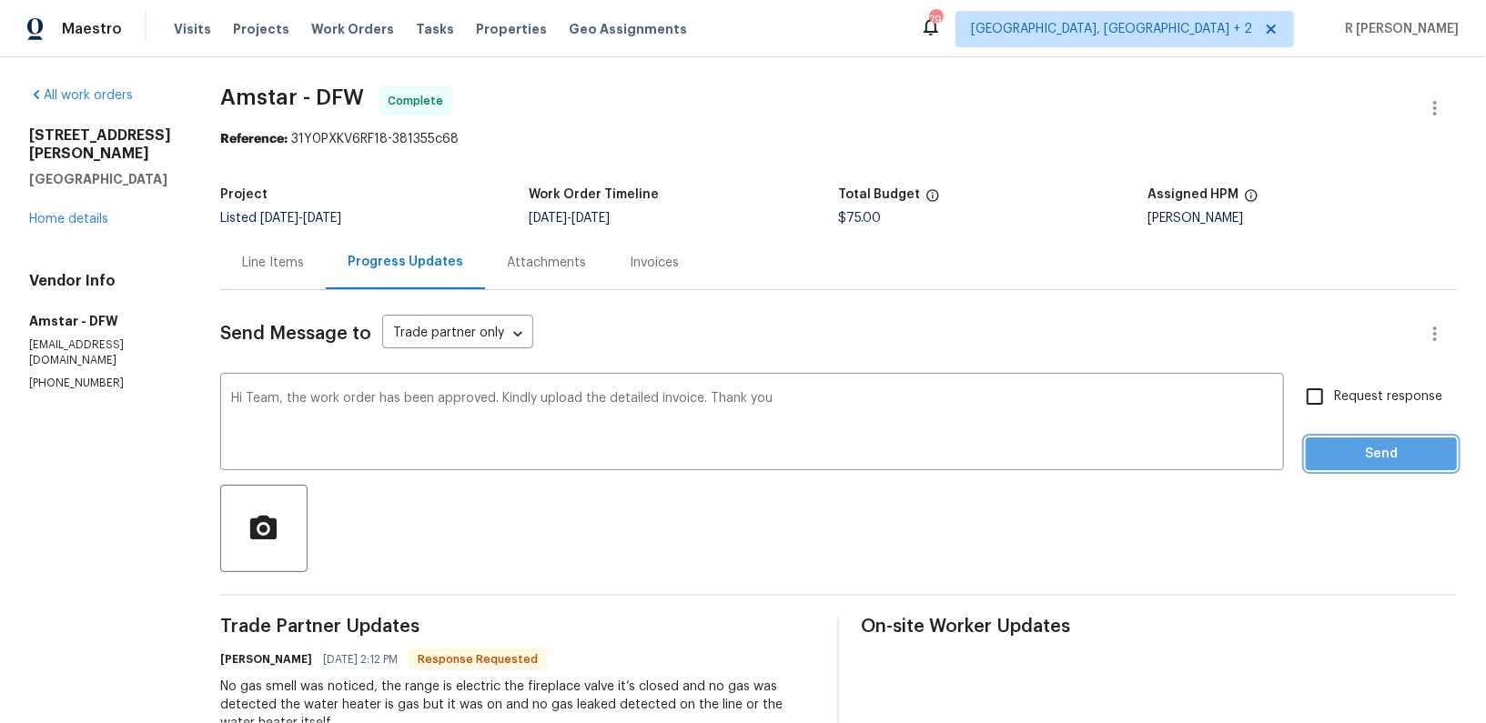
click at [1354, 450] on span "Send" at bounding box center [1381, 454] width 122 height 23
